Goal: Navigation & Orientation: Find specific page/section

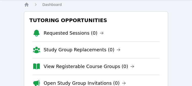
scroll to position [26, 0]
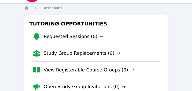
scroll to position [26, 0]
